Goal: Task Accomplishment & Management: Use online tool/utility

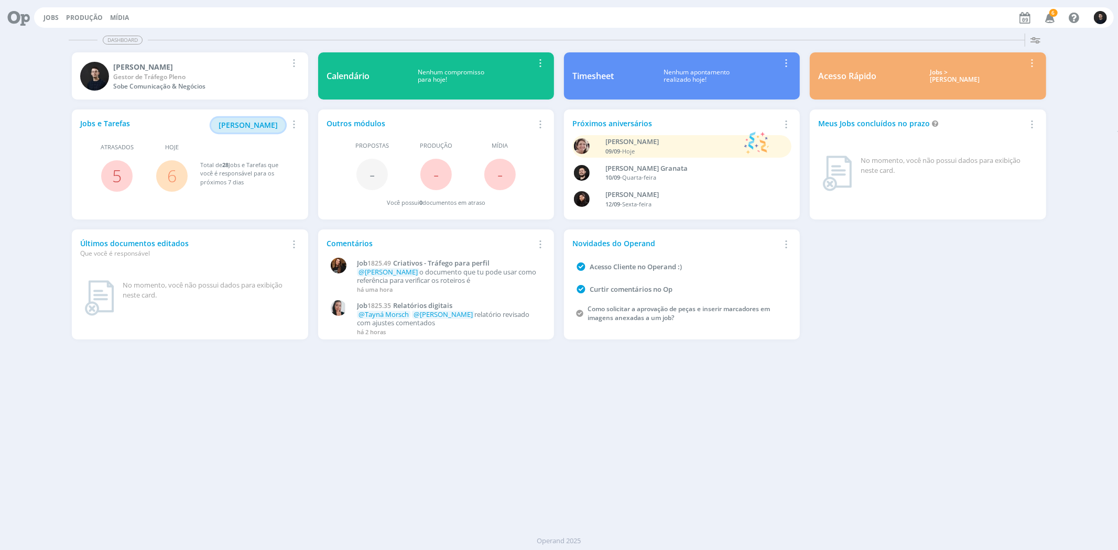
click at [259, 123] on span "[PERSON_NAME]" at bounding box center [248, 125] width 59 height 10
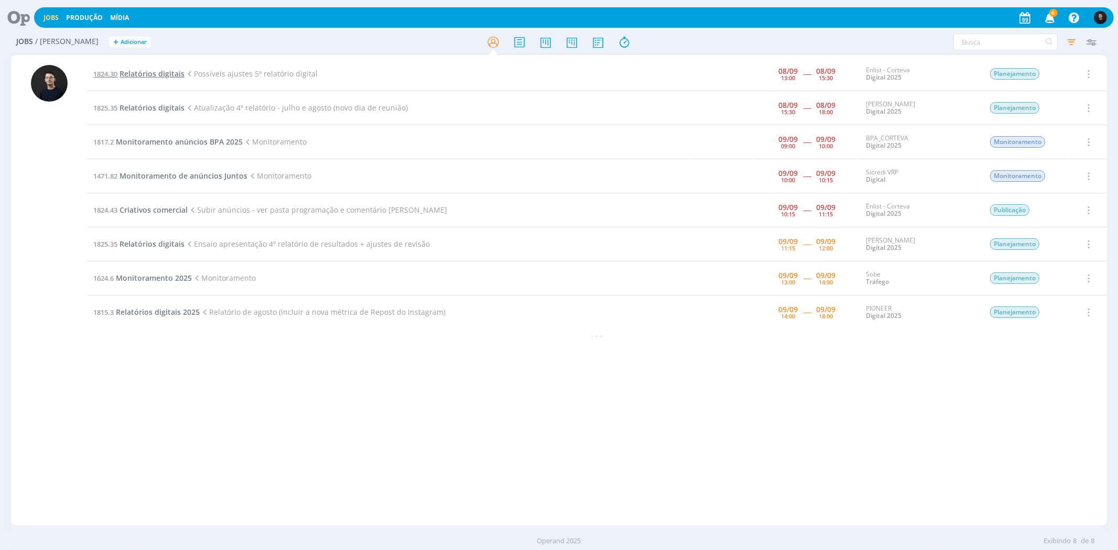
click at [126, 72] on span "Relatórios digitais" at bounding box center [151, 74] width 65 height 10
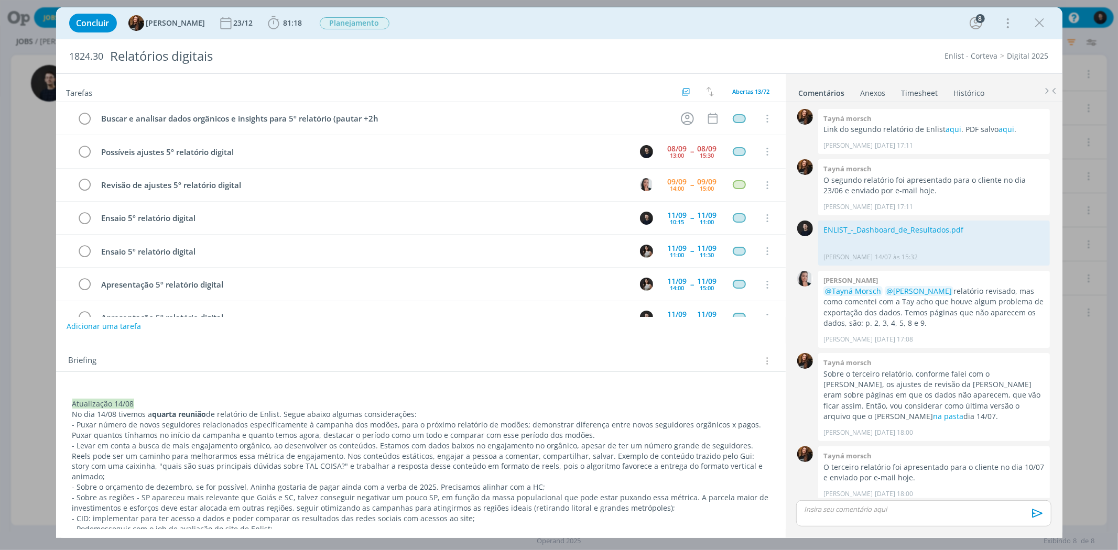
scroll to position [923, 0]
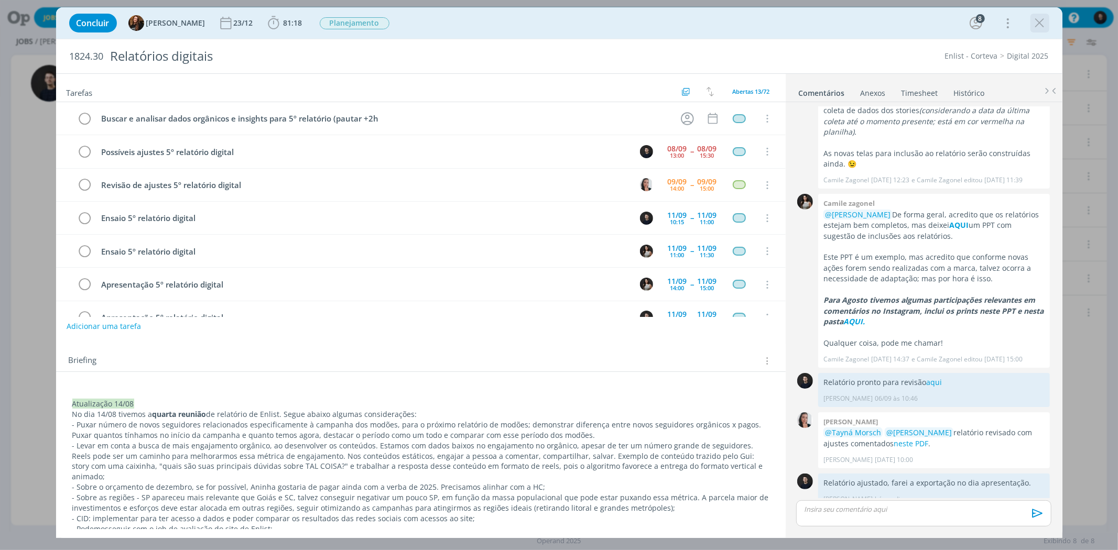
click at [1043, 23] on icon "dialog" at bounding box center [1040, 23] width 16 height 16
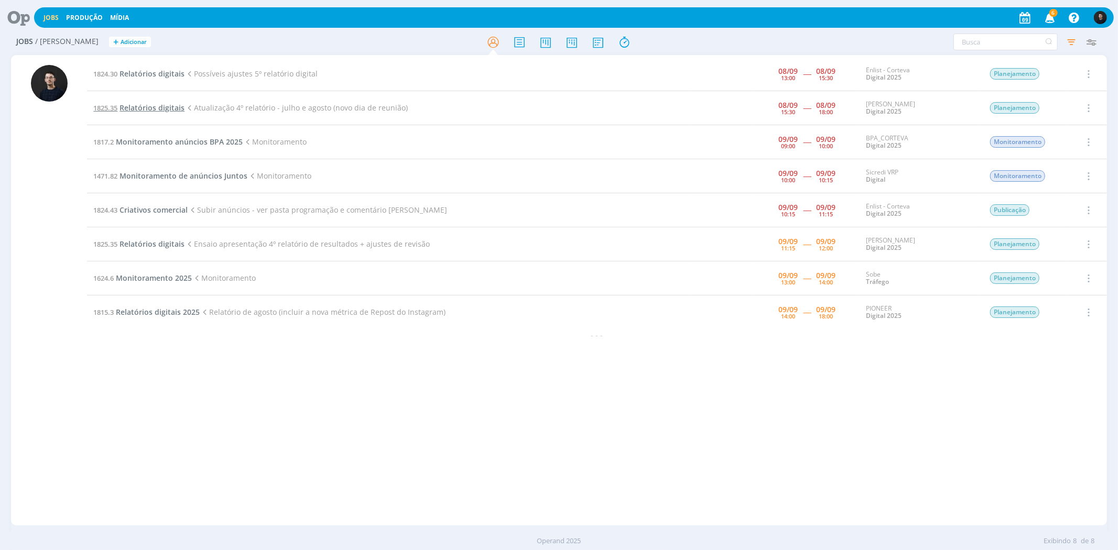
click at [175, 103] on span "Relatórios digitais" at bounding box center [151, 108] width 65 height 10
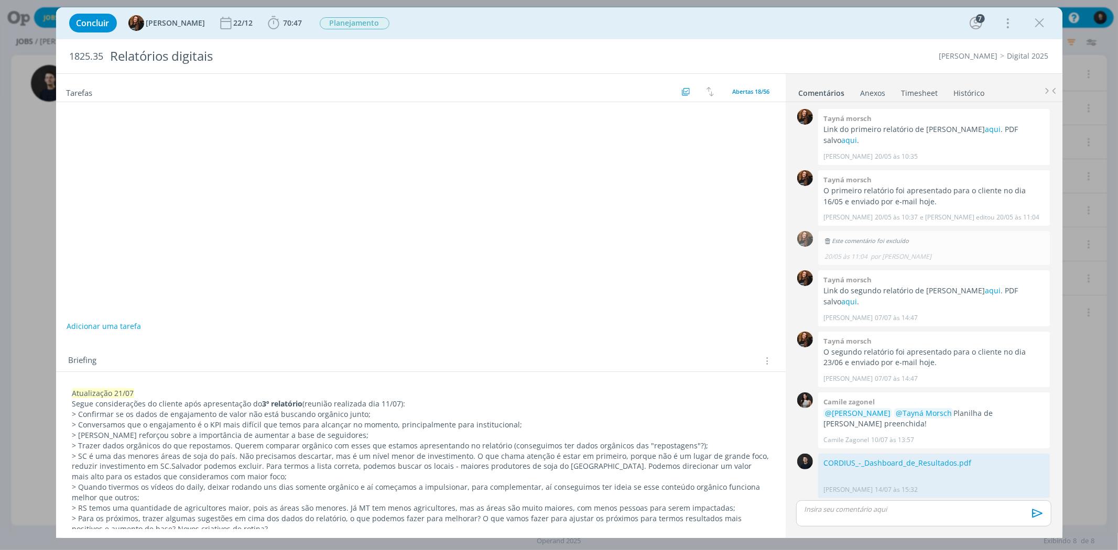
scroll to position [841, 0]
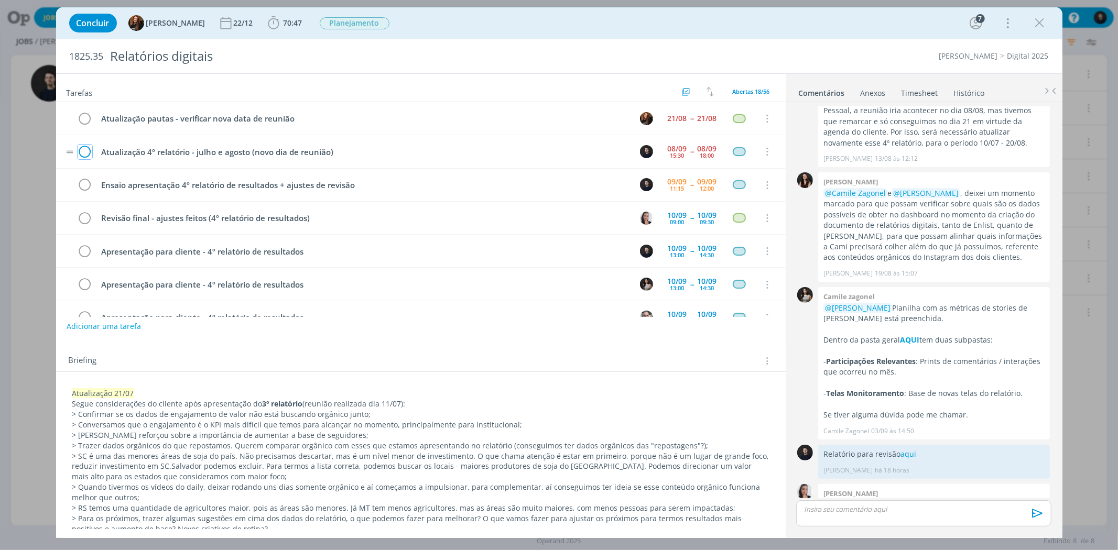
click at [90, 149] on icon "dialog" at bounding box center [85, 152] width 15 height 16
click at [1042, 23] on icon "dialog" at bounding box center [1040, 23] width 16 height 16
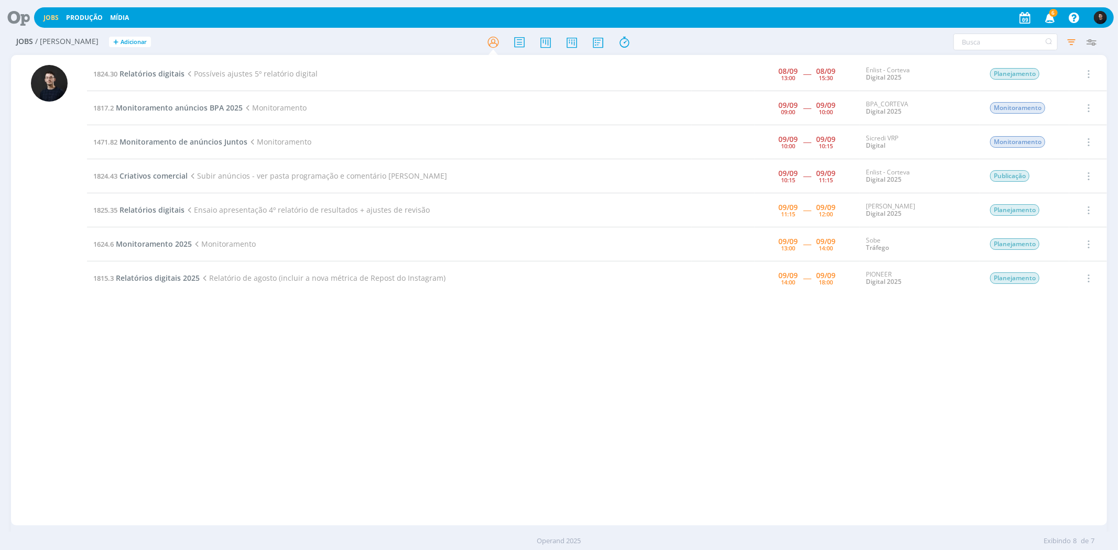
drag, startPoint x: 86, startPoint y: 95, endPoint x: 424, endPoint y: 325, distance: 409.0
click at [424, 325] on div "1824.30 Relatórios digitais Possíveis ajustes 5º relatório digital [DATE] 13:00…" at bounding box center [558, 290] width 1095 height 471
click at [440, 304] on div "1824.30 Relatórios digitais Possíveis ajustes 5º relatório digital [DATE] 13:00…" at bounding box center [596, 290] width 1019 height 466
drag, startPoint x: 464, startPoint y: 281, endPoint x: 90, endPoint y: 112, distance: 410.9
click at [90, 112] on table "1824.30 Relatórios digitais Possíveis ajustes 5º relatório digital [DATE] 13:00…" at bounding box center [596, 176] width 1019 height 238
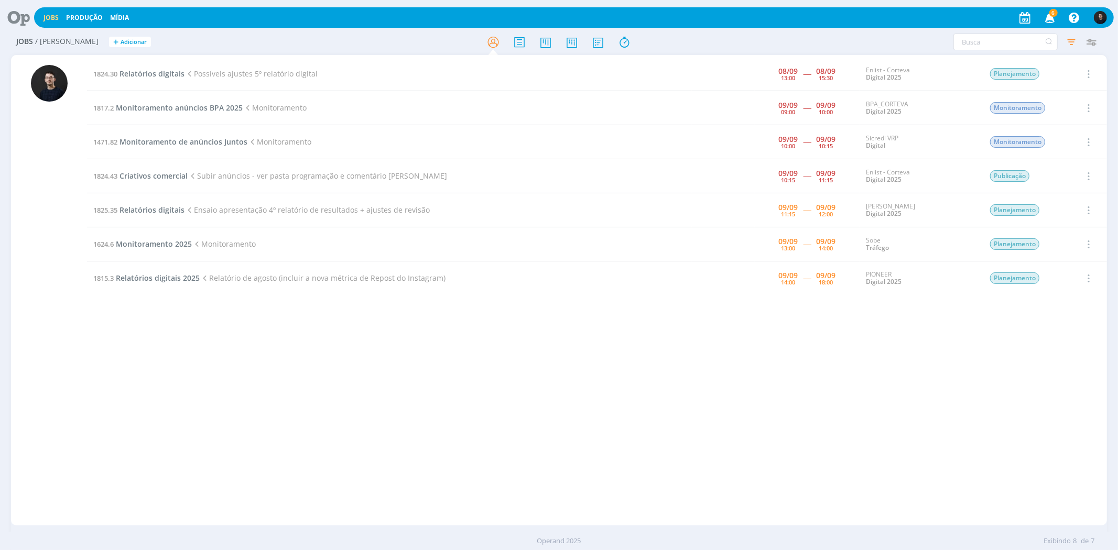
click at [480, 299] on div "1824.30 Relatórios digitais Possíveis ajustes 5º relatório digital [DATE] 13:00…" at bounding box center [596, 290] width 1019 height 466
drag, startPoint x: 941, startPoint y: 310, endPoint x: 101, endPoint y: 122, distance: 860.8
click at [101, 122] on div "1824.30 Relatórios digitais Possíveis ajustes 5º relatório digital [DATE] 13:00…" at bounding box center [596, 290] width 1019 height 466
click at [502, 295] on td "1815.3 Relatórios digitais 2025 Relatório de agosto (incluir a nova métrica de …" at bounding box center [389, 278] width 605 height 34
drag, startPoint x: 924, startPoint y: 299, endPoint x: 88, endPoint y: 106, distance: 858.9
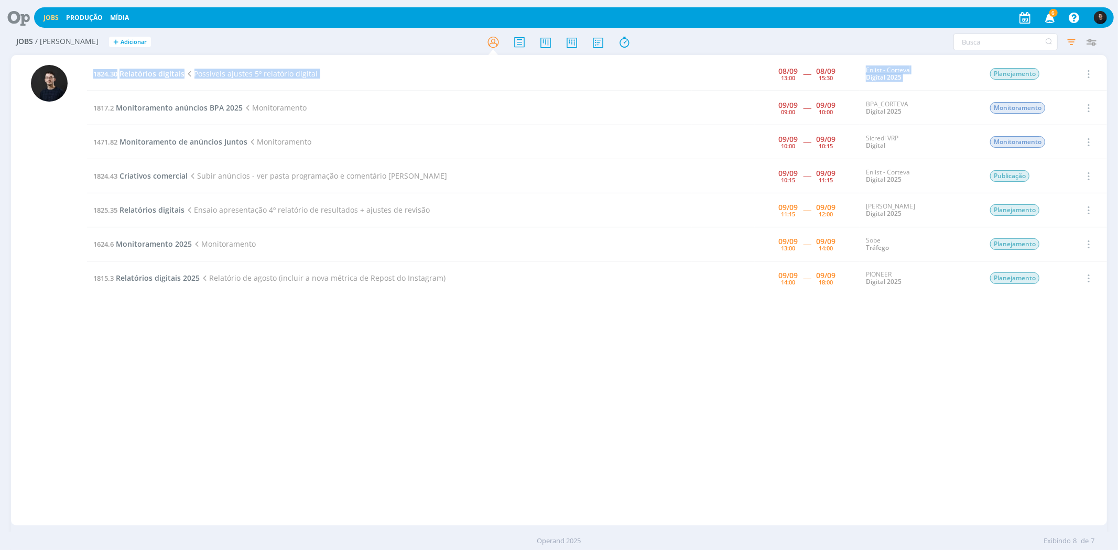
click at [88, 106] on div "1824.30 Relatórios digitais Possíveis ajustes 5º relatório digital [DATE] 13:00…" at bounding box center [596, 290] width 1019 height 466
